Goal: Task Accomplishment & Management: Complete application form

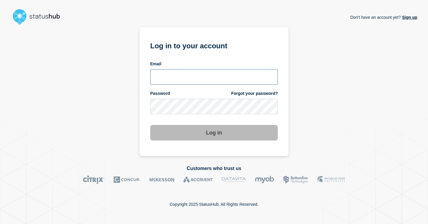
type input "bj.sneed@gwu.edu"
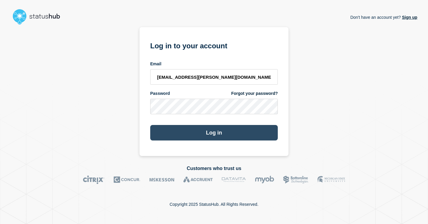
click at [191, 134] on button "Log in" at bounding box center [214, 133] width 128 height 16
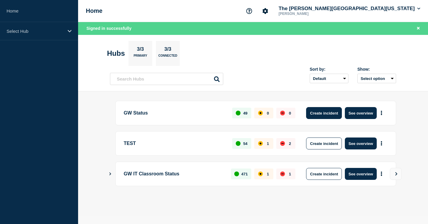
click at [322, 116] on button "Create incident" at bounding box center [324, 113] width 36 height 12
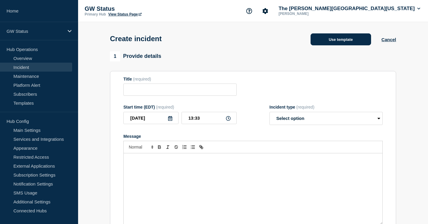
click at [355, 45] on button "Use template" at bounding box center [341, 39] width 61 height 12
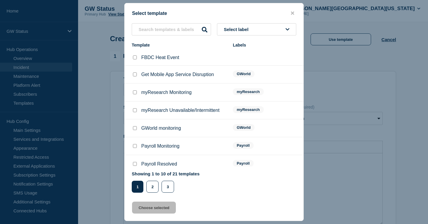
click at [238, 27] on span "Select label" at bounding box center [237, 29] width 27 height 5
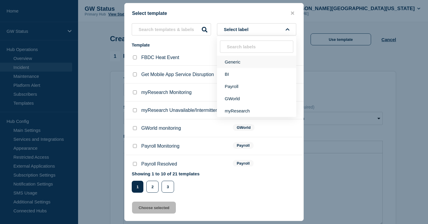
click at [234, 64] on button "Generic" at bounding box center [256, 62] width 79 height 12
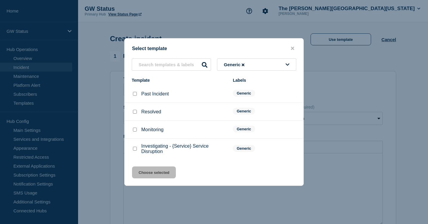
click at [135, 150] on input "Investigating - {Service} Service Disruption checkbox" at bounding box center [135, 149] width 4 height 4
checkbox input "true"
click at [146, 176] on button "Choose selected" at bounding box center [154, 172] width 44 height 12
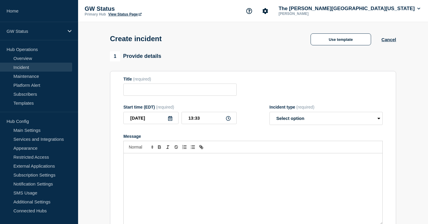
type input "Investigating - {Service} Service Disruption"
select select "investigating"
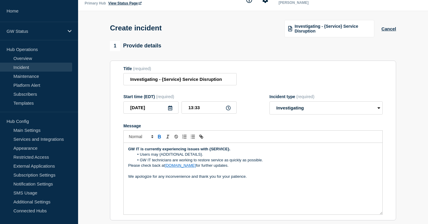
scroll to position [27, 0]
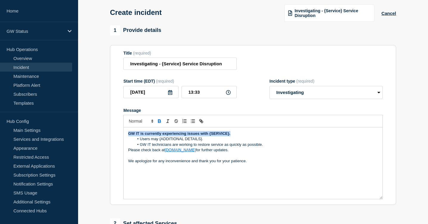
drag, startPoint x: 231, startPoint y: 140, endPoint x: 127, endPoint y: 139, distance: 104.1
click at [127, 139] on div "GW IT is currently experiencing issues with {SERVICE}. Users may {ADDITIONAL DE…" at bounding box center [253, 163] width 259 height 72
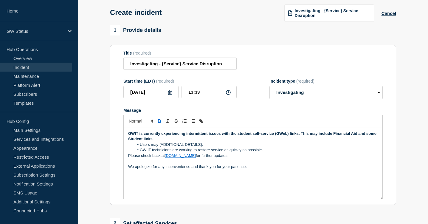
click at [285, 140] on strong "GWIT is currently experiencing intermittent issues with the student self-servic…" at bounding box center [253, 136] width 250 height 10
click at [262, 142] on p "GWIT is currently experiencing intermittent issues with the student self-servic…" at bounding box center [253, 136] width 250 height 11
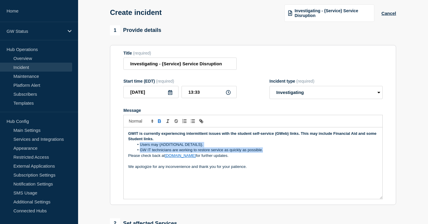
drag, startPoint x: 264, startPoint y: 156, endPoint x: 139, endPoint y: 149, distance: 125.7
click at [139, 149] on ol "Users may {ADDITIONAL DETAILS}. GW IT technicians are working to restore servic…" at bounding box center [253, 147] width 250 height 11
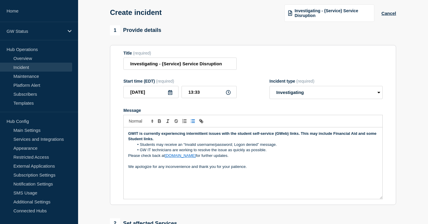
scroll to position [20, 0]
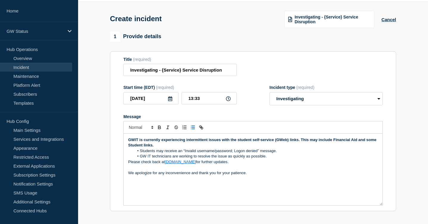
click at [134, 146] on strong "GWIT is currently experiencing intermittent issues with the student self-servic…" at bounding box center [253, 142] width 250 height 10
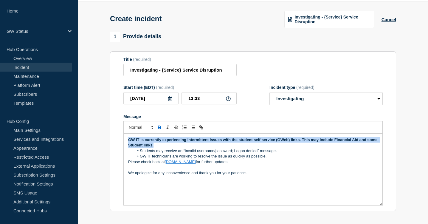
drag, startPoint x: 165, startPoint y: 151, endPoint x: 114, endPoint y: 142, distance: 51.2
click at [114, 142] on section "Title (required) Investigating - {Service} Service Disruption Start time (EDT) …" at bounding box center [253, 131] width 286 height 160
copy strong "GW IT is currently experiencing intermittent issues with the student self-servi…"
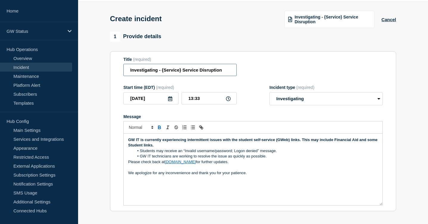
drag, startPoint x: 224, startPoint y: 72, endPoint x: 139, endPoint y: 68, distance: 84.8
click at [139, 68] on input "Investigating - {Service} Service Disruption" at bounding box center [179, 70] width 113 height 12
paste input "Student Self-Service (GWeb)"
click at [172, 72] on input "Student Self-Service (GWeb)" at bounding box center [179, 70] width 113 height 12
click at [202, 71] on input "Student Self-Service links (GWeb)" at bounding box center [179, 70] width 113 height 12
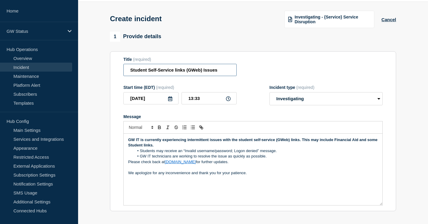
drag, startPoint x: 222, startPoint y: 71, endPoint x: 111, endPoint y: 66, distance: 111.0
click at [111, 66] on section "Title (required) Student Self-Service links (GWeb) Issues Start time (EDT) (req…" at bounding box center [253, 131] width 286 height 160
paste input "GWeb Student Self-Service"
click at [186, 71] on input "GWeb Student Self-Service Issues" at bounding box center [179, 70] width 113 height 12
click at [143, 75] on input "GWeb Student Self-Service Issues" at bounding box center [179, 70] width 113 height 12
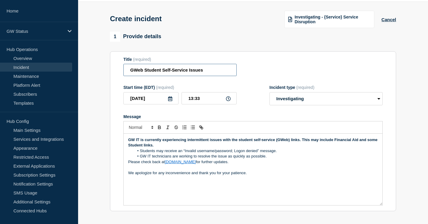
type input "GWeb Student Self-Service Issues"
click at [276, 146] on strong "GW IT is currently experiencing intermittent issues with the student self-servi…" at bounding box center [253, 142] width 250 height 10
click at [263, 148] on p "GW IT is currently experiencing intermittent issues with the student self-servi…" at bounding box center [253, 142] width 250 height 11
click at [297, 143] on p "GW IT is currently experiencing intermittent issues with the student self-servi…" at bounding box center [253, 142] width 250 height 11
click at [289, 146] on strong "GW IT is currently experiencing intermittent issues with the student self-servi…" at bounding box center [247, 142] width 239 height 10
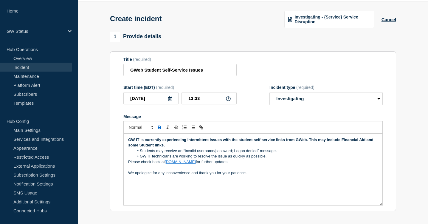
click at [300, 154] on li "Students may receive an “Invalid username/password; Logon denied” message." at bounding box center [256, 150] width 244 height 5
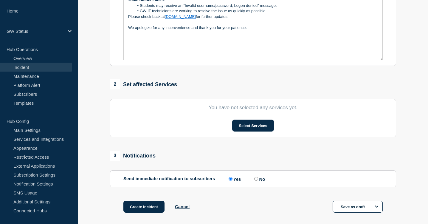
scroll to position [183, 0]
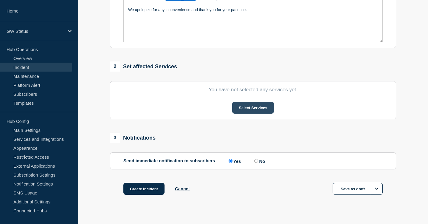
click at [246, 113] on button "Select Services" at bounding box center [252, 108] width 41 height 12
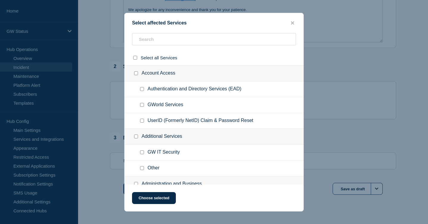
click at [235, 102] on ul "GWorld Services" at bounding box center [214, 105] width 179 height 16
click at [169, 39] on input "text" at bounding box center [214, 39] width 164 height 12
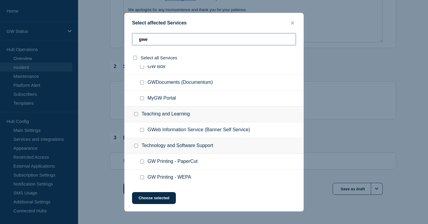
scroll to position [0, 0]
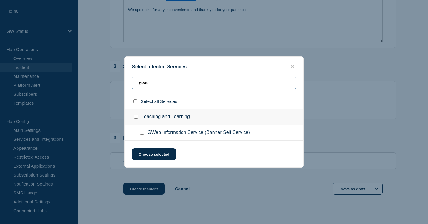
type input "gwe"
click at [141, 133] on input "GWeb Information Service (Banner Self Service) checkbox" at bounding box center [142, 133] width 4 height 4
checkbox input "true"
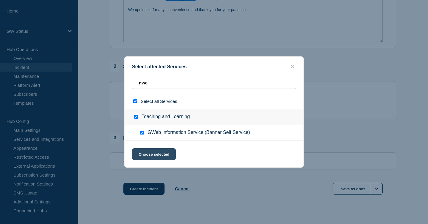
click at [148, 153] on button "Choose selected" at bounding box center [154, 154] width 44 height 12
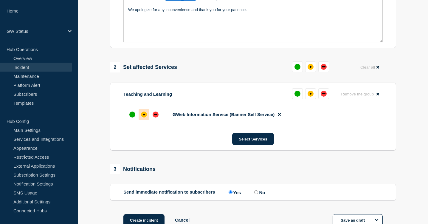
click at [142, 119] on div at bounding box center [144, 114] width 11 height 11
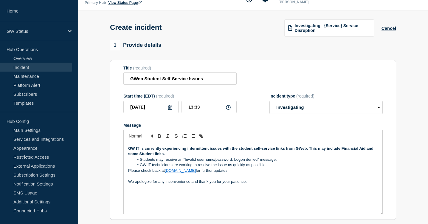
scroll to position [12, 0]
click at [194, 184] on p "We apologize for any inconvenience and thank you for your patience." at bounding box center [253, 180] width 250 height 5
click at [0, 0] on lt-span ", and" at bounding box center [0, 0] width 0 height 0
click at [127, 176] on div "GW IT is currently experiencing intermittent issues with the student self-servi…" at bounding box center [253, 178] width 259 height 72
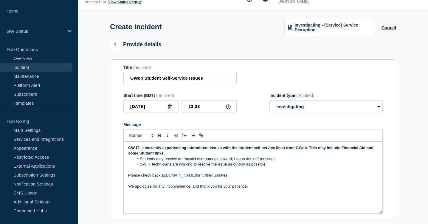
click at [129, 189] on p "We apologize for any inconvenience, and thank you for your patience." at bounding box center [253, 186] width 250 height 5
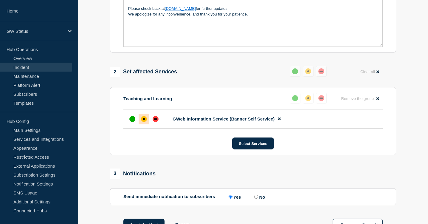
scroll to position [234, 0]
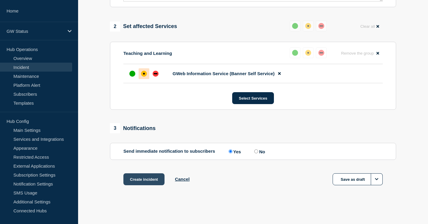
click at [149, 176] on button "Create incident" at bounding box center [143, 179] width 41 height 12
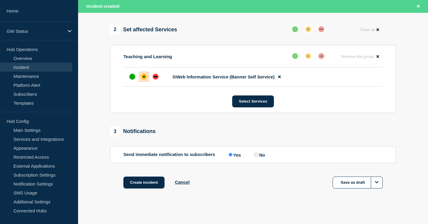
scroll to position [246, 0]
